Goal: Browse casually

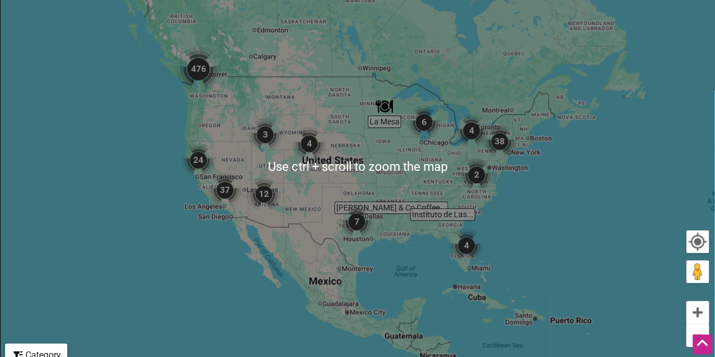
scroll to position [339, 0]
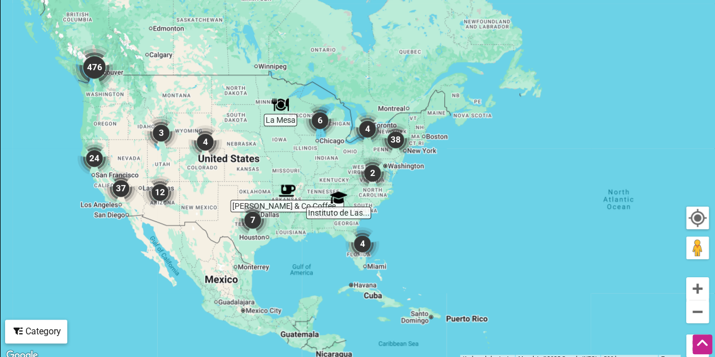
drag, startPoint x: 485, startPoint y: 157, endPoint x: 380, endPoint y: 181, distance: 107.9
click at [390, 183] on div "To navigate, press the arrow keys." at bounding box center [358, 143] width 714 height 440
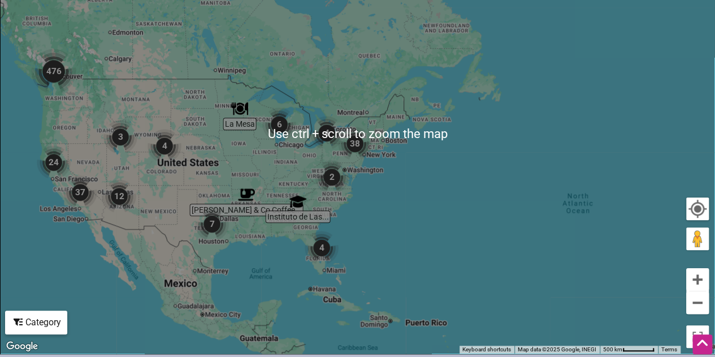
scroll to position [332, 0]
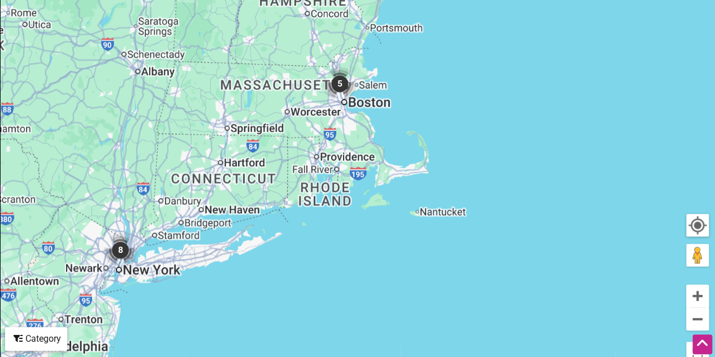
drag, startPoint x: 386, startPoint y: 159, endPoint x: 309, endPoint y: 172, distance: 77.9
click at [314, 171] on div "To navigate, press the arrow keys." at bounding box center [358, 150] width 714 height 440
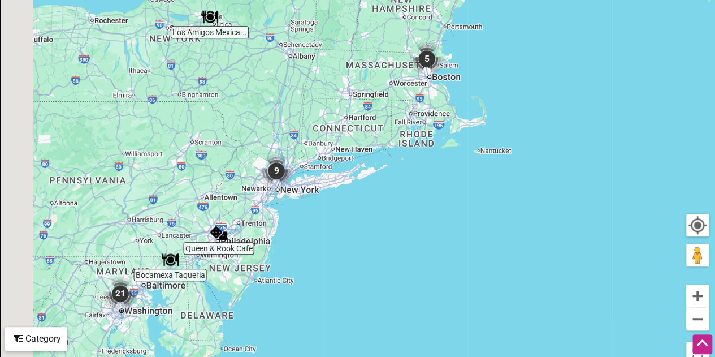
drag, startPoint x: 244, startPoint y: 212, endPoint x: 363, endPoint y: 158, distance: 130.5
click at [357, 159] on div "To navigate, press the arrow keys." at bounding box center [358, 150] width 714 height 440
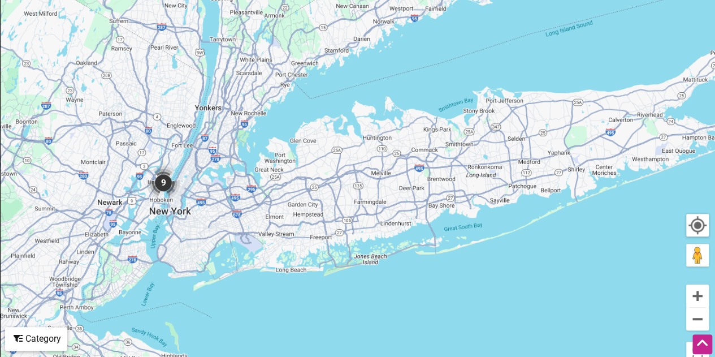
drag, startPoint x: 363, startPoint y: 161, endPoint x: 333, endPoint y: 166, distance: 30.9
click at [333, 166] on div "To navigate, press the arrow keys." at bounding box center [358, 150] width 714 height 440
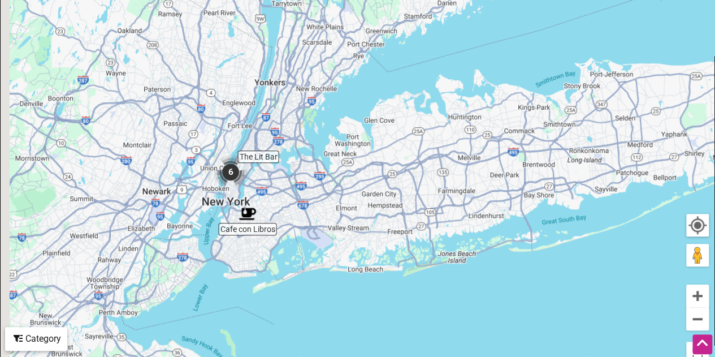
drag, startPoint x: 240, startPoint y: 162, endPoint x: 330, endPoint y: 145, distance: 91.9
click at [331, 141] on div "To navigate, press the arrow keys." at bounding box center [358, 150] width 714 height 440
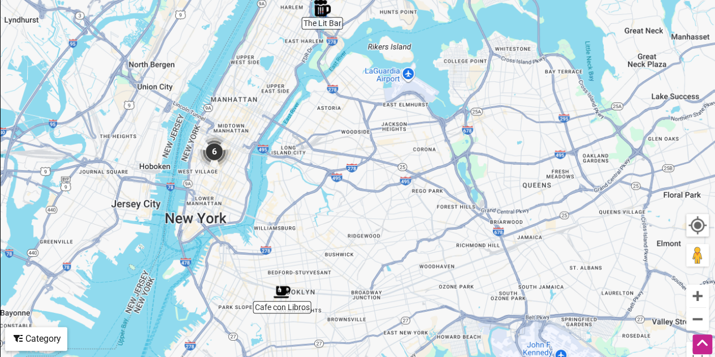
drag, startPoint x: 246, startPoint y: 192, endPoint x: 251, endPoint y: 186, distance: 7.6
click at [251, 186] on div "To navigate, press the arrow keys." at bounding box center [358, 150] width 714 height 440
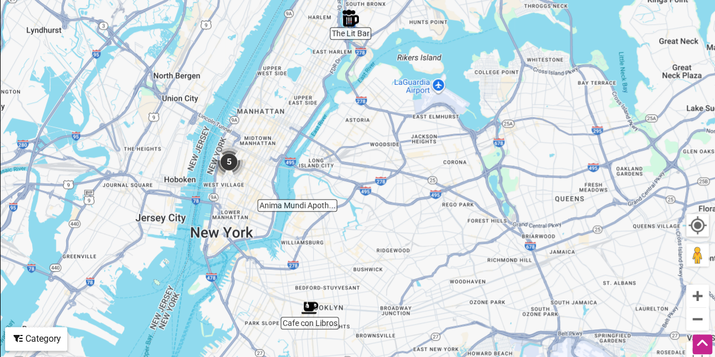
drag, startPoint x: 272, startPoint y: 163, endPoint x: 323, endPoint y: 186, distance: 55.6
click at [323, 186] on div "To navigate, press the arrow keys." at bounding box center [358, 150] width 714 height 440
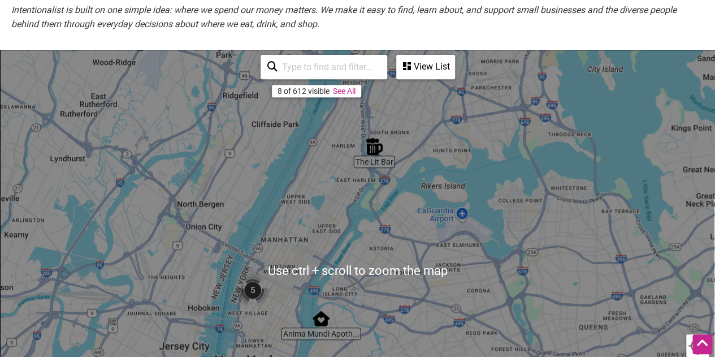
scroll to position [162, 0]
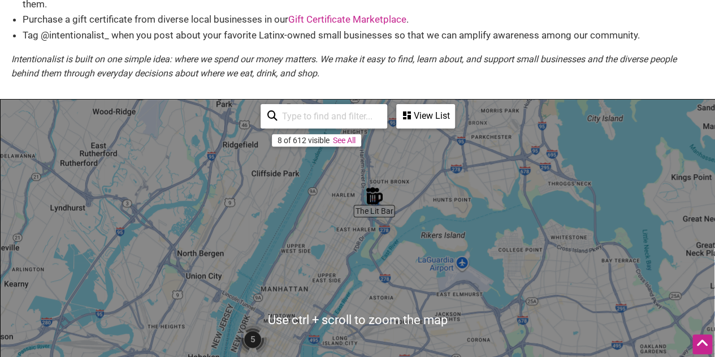
click at [323, 190] on div "To navigate, press the arrow keys." at bounding box center [358, 319] width 714 height 440
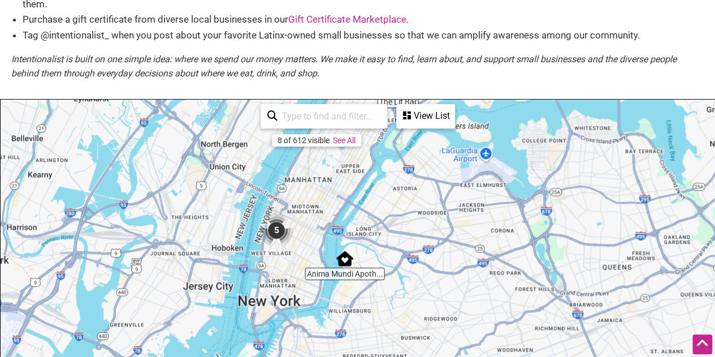
drag, startPoint x: 283, startPoint y: 253, endPoint x: 312, endPoint y: 178, distance: 80.5
click at [311, 180] on div "To navigate, press the arrow keys." at bounding box center [358, 319] width 714 height 440
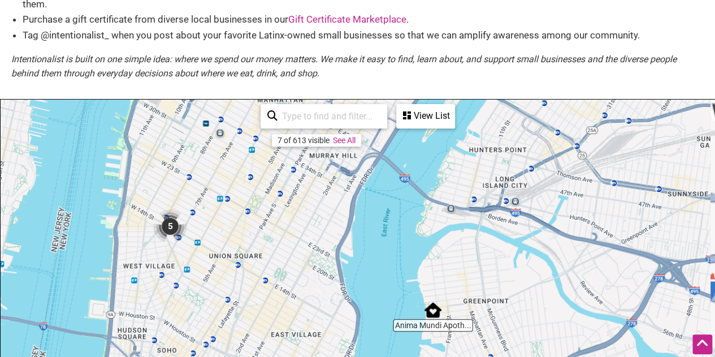
click at [321, 234] on div "To navigate, press the arrow keys." at bounding box center [358, 319] width 714 height 440
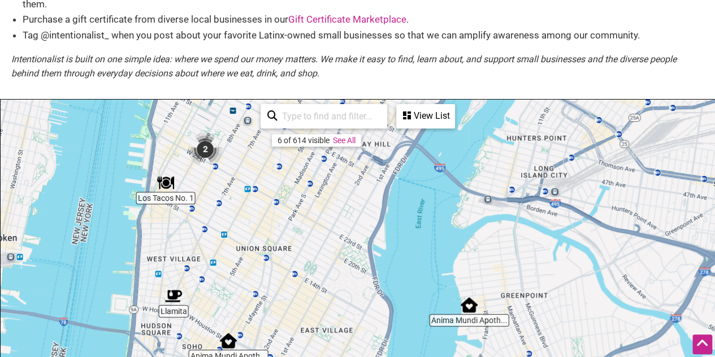
drag, startPoint x: 318, startPoint y: 218, endPoint x: 374, endPoint y: 208, distance: 56.8
click at [374, 208] on div "To navigate, press the arrow keys." at bounding box center [358, 319] width 714 height 440
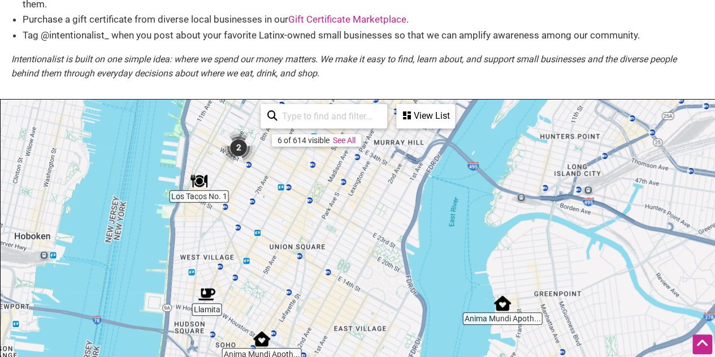
click at [241, 154] on img "2" at bounding box center [238, 148] width 34 height 34
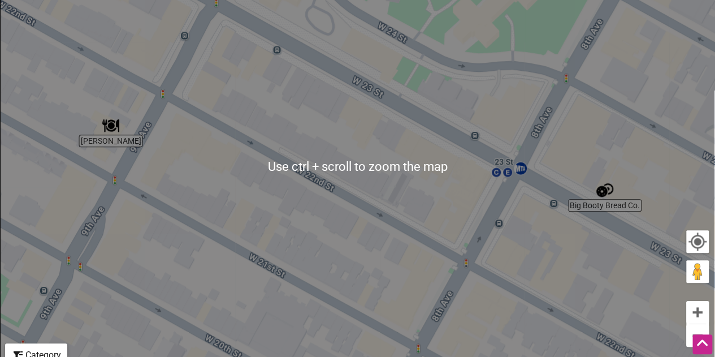
scroll to position [332, 0]
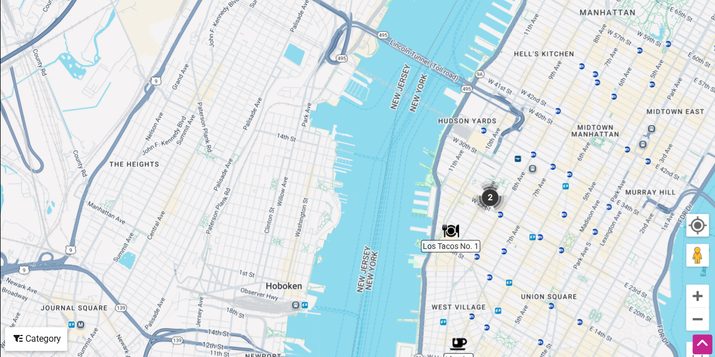
click at [498, 218] on div "To navigate, press the arrow keys." at bounding box center [358, 150] width 714 height 440
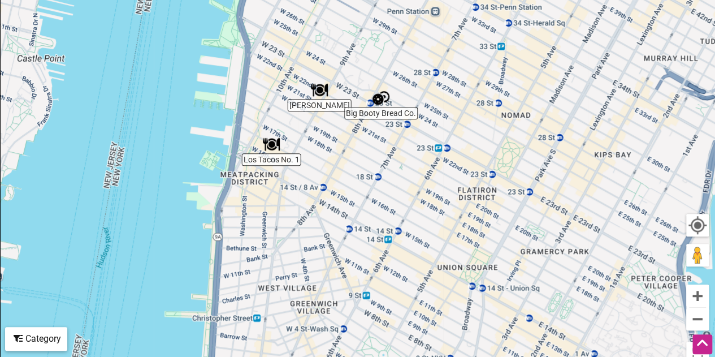
drag, startPoint x: 514, startPoint y: 259, endPoint x: 376, endPoint y: 143, distance: 180.9
click at [376, 143] on div "To navigate, press the arrow keys." at bounding box center [358, 150] width 714 height 440
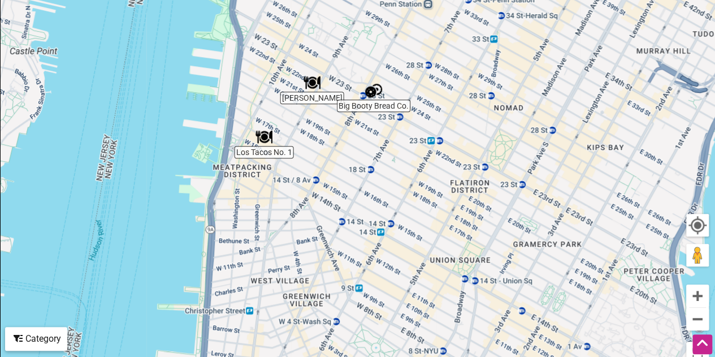
click at [372, 89] on img "Big Booty Bread Co." at bounding box center [373, 90] width 17 height 17
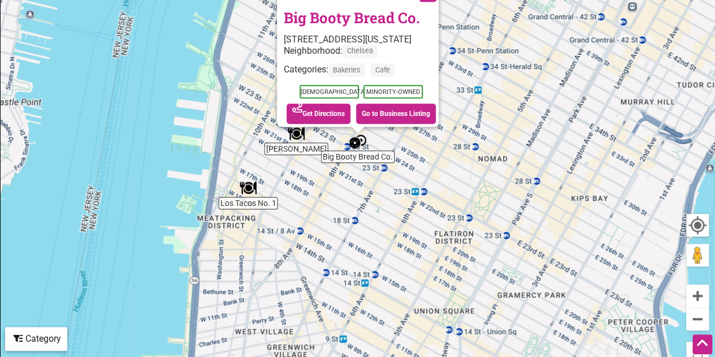
click at [516, 144] on div "To navigate, press the arrow keys. Big Booty Bread Co. [STREET_ADDRESS][US_STAT…" at bounding box center [358, 150] width 714 height 440
click at [297, 143] on div "To navigate, press the arrow keys. Big Booty Bread Co. [STREET_ADDRESS][US_STAT…" at bounding box center [358, 150] width 714 height 440
click at [300, 138] on img "Fonda" at bounding box center [296, 133] width 17 height 17
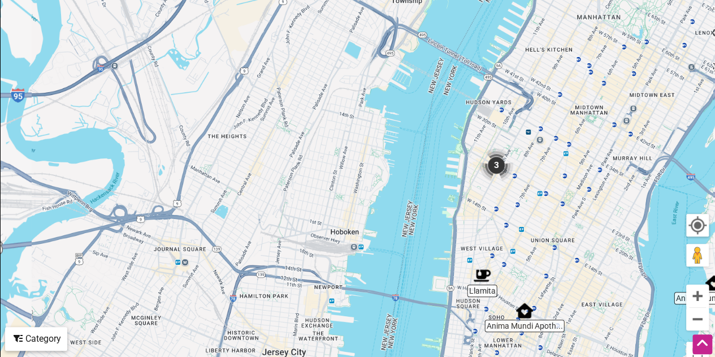
drag, startPoint x: 545, startPoint y: 177, endPoint x: 575, endPoint y: 187, distance: 31.4
click at [575, 187] on div "To navigate, press the arrow keys." at bounding box center [358, 150] width 714 height 440
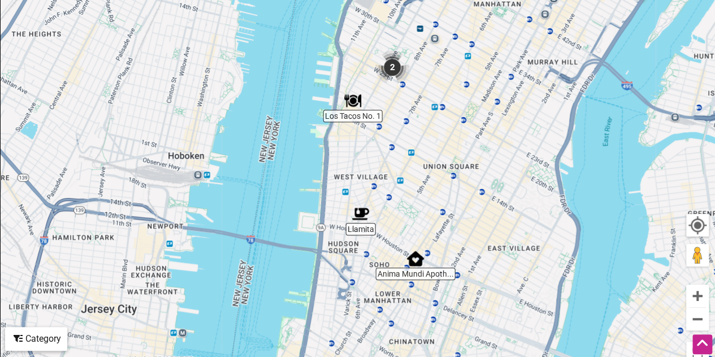
drag, startPoint x: 591, startPoint y: 250, endPoint x: 460, endPoint y: 140, distance: 171.2
click at [460, 140] on div "To navigate, press the arrow keys." at bounding box center [358, 150] width 714 height 440
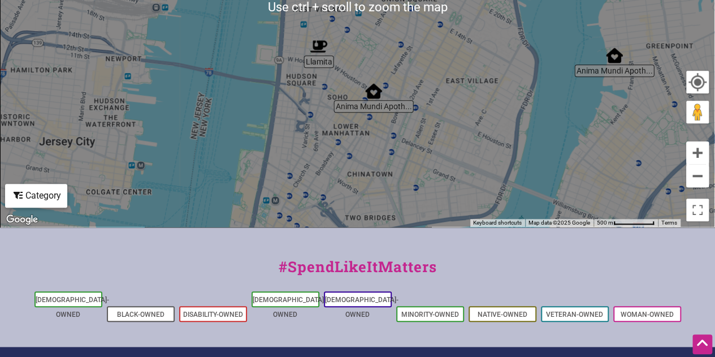
scroll to position [388, 0]
